Goal: Information Seeking & Learning: Find specific fact

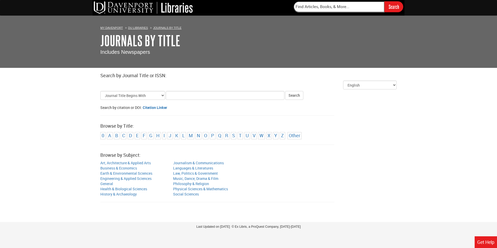
click at [199, 93] on input "Title Search Criteria" at bounding box center [225, 95] width 119 height 9
type input "Journal of [MEDICAL_DATA] and allergy"
click at [296, 93] on button "Search" at bounding box center [294, 95] width 18 height 9
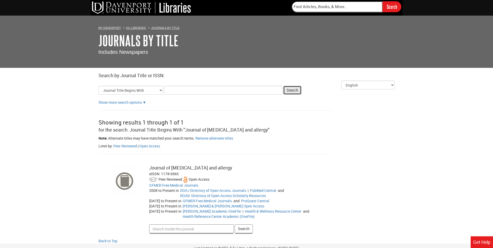
click at [296, 93] on button "Search" at bounding box center [292, 90] width 18 height 9
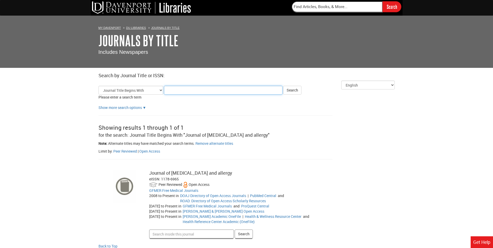
click at [209, 93] on input "Title Search Criteria" at bounding box center [223, 90] width 119 height 9
type input "[DEMOGRAPHIC_DATA] across the lifespan"
click at [296, 89] on button "Search" at bounding box center [292, 90] width 18 height 9
